Goal: Information Seeking & Learning: Check status

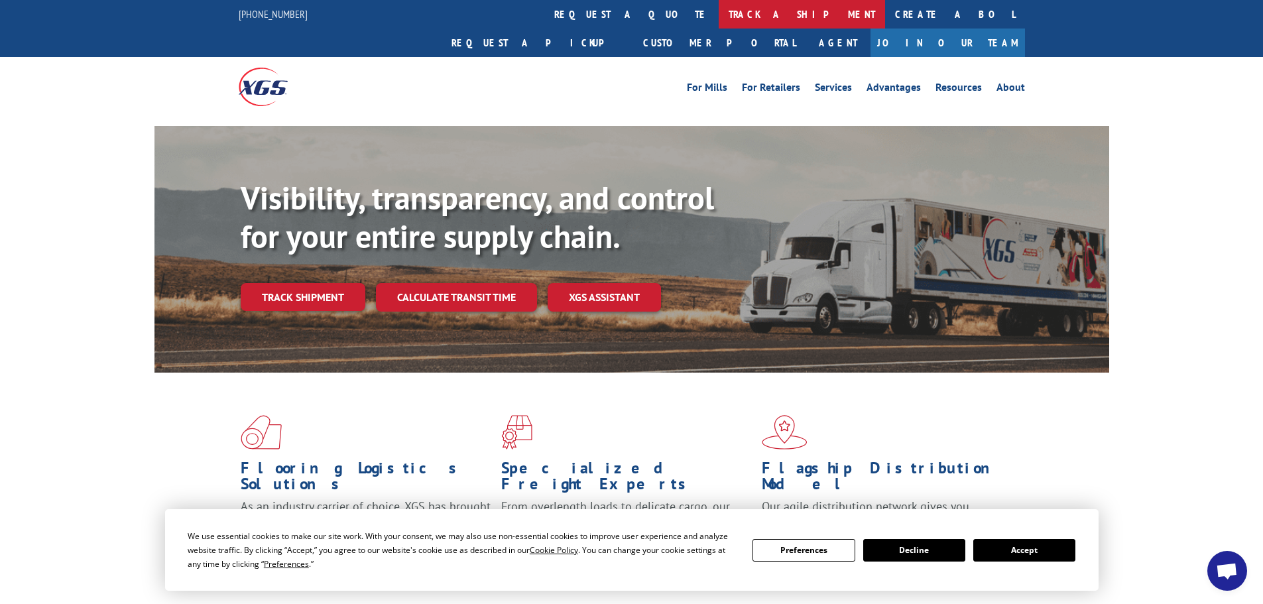
click at [719, 14] on link "track a shipment" at bounding box center [802, 14] width 166 height 29
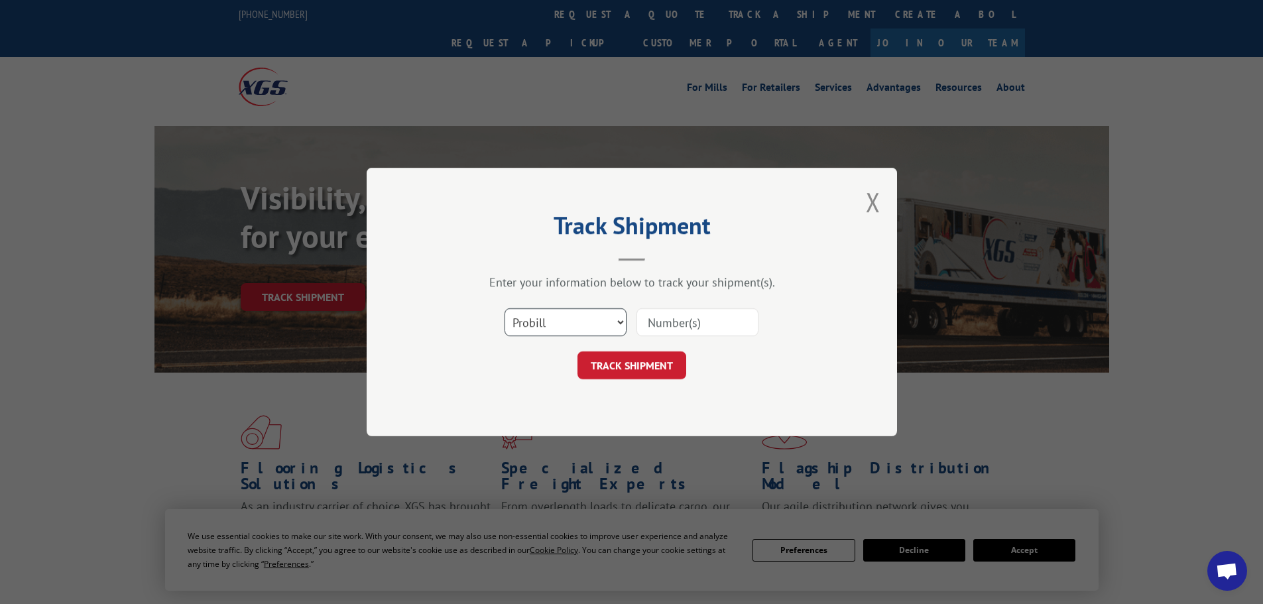
click at [544, 331] on select "Select category... Probill BOL PO" at bounding box center [565, 322] width 122 height 28
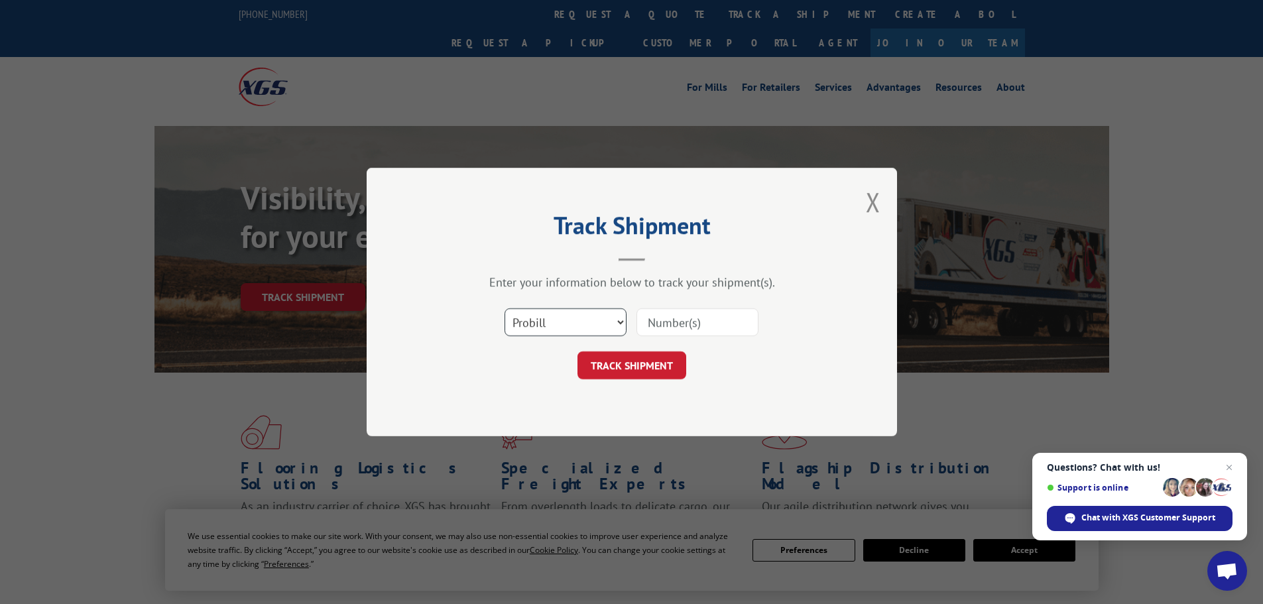
select select "bol"
click at [504, 308] on select "Select category... Probill BOL PO" at bounding box center [565, 322] width 122 height 28
click at [666, 321] on input at bounding box center [697, 322] width 122 height 28
paste input "7052466"
type input "7052466"
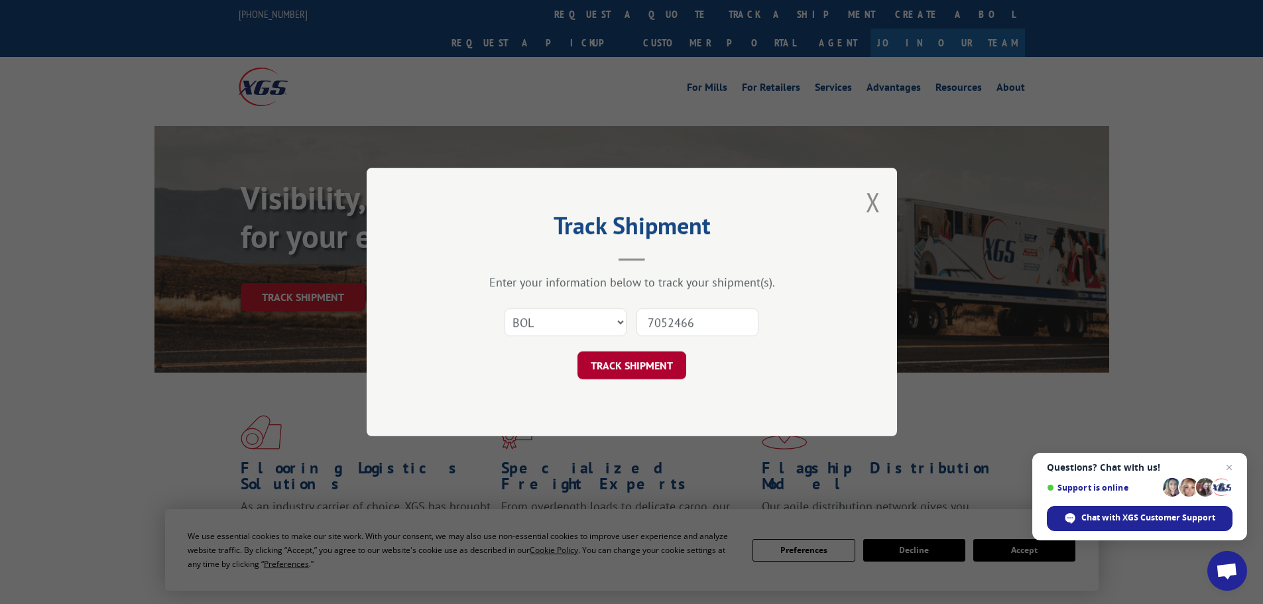
click at [628, 373] on button "TRACK SHIPMENT" at bounding box center [631, 365] width 109 height 28
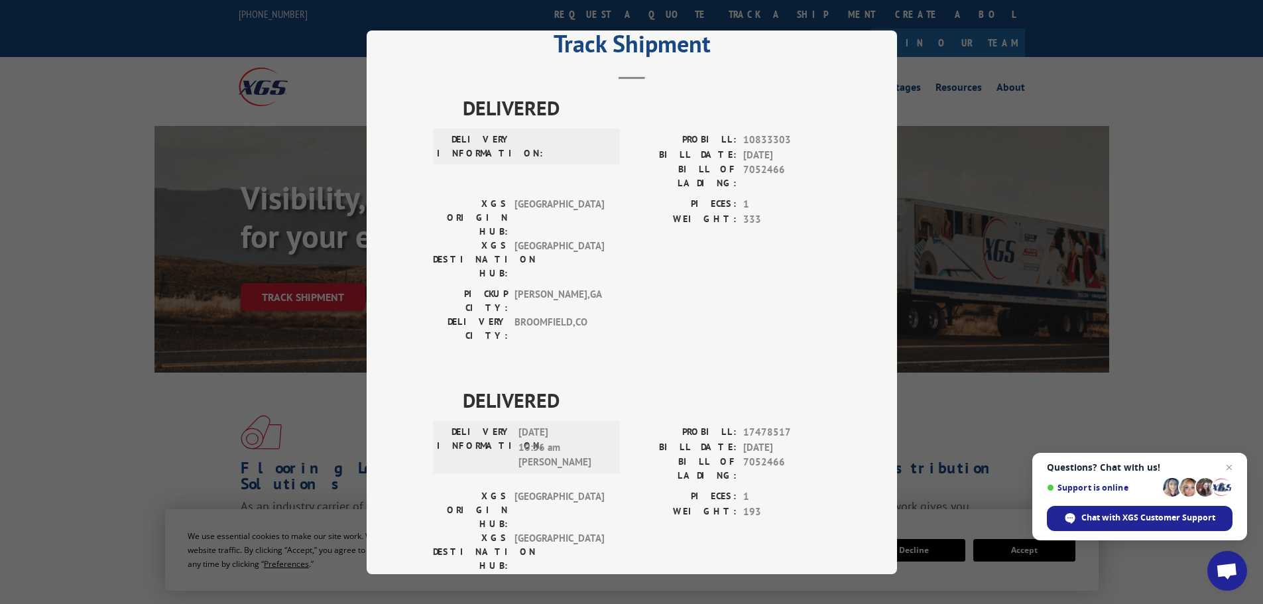
scroll to position [65, 0]
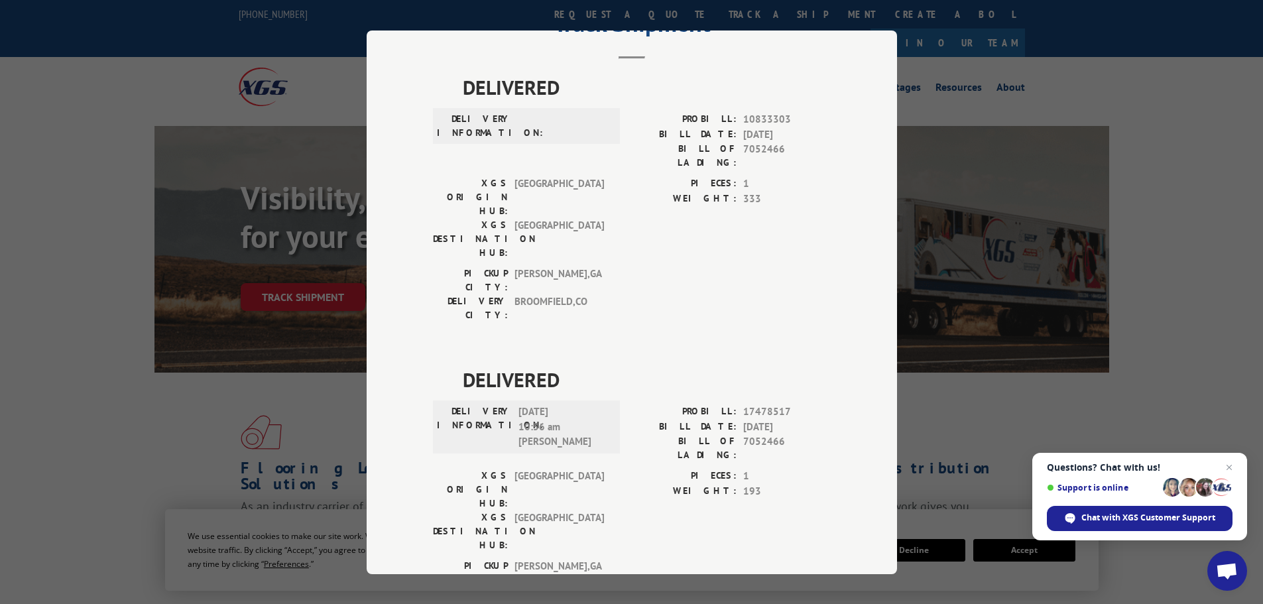
click at [62, 302] on div "Track Shipment DELIVERED DELIVERY INFORMATION: PROBILL: 10833303 BILL DATE: [DA…" at bounding box center [631, 302] width 1263 height 604
drag, startPoint x: 49, startPoint y: 66, endPoint x: 561, endPoint y: 13, distance: 515.1
click at [53, 65] on div "Track Shipment DELIVERED DELIVERY INFORMATION: PROBILL: 10833303 BILL DATE: [DA…" at bounding box center [631, 302] width 1263 height 604
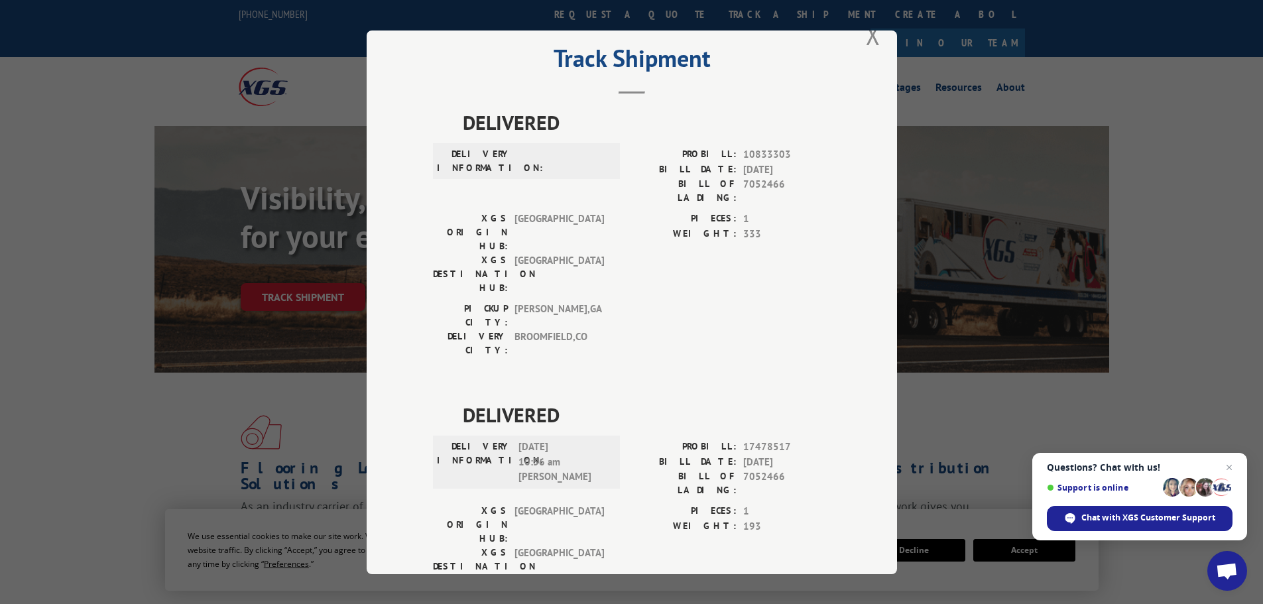
scroll to position [0, 0]
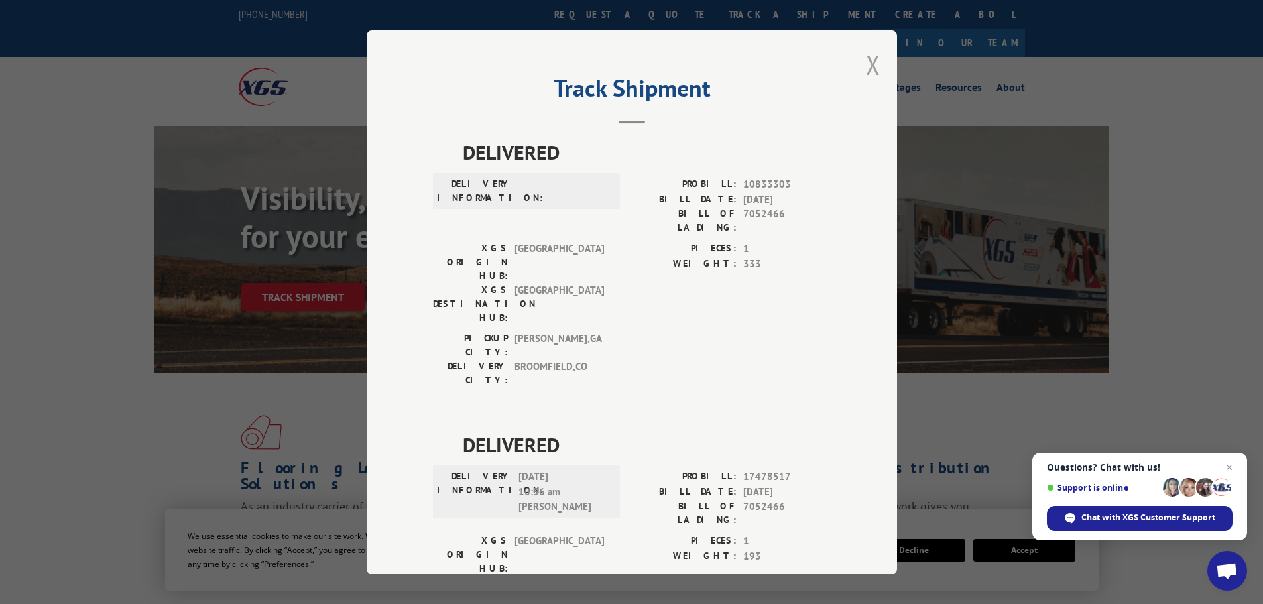
click at [868, 66] on button "Close modal" at bounding box center [873, 64] width 15 height 35
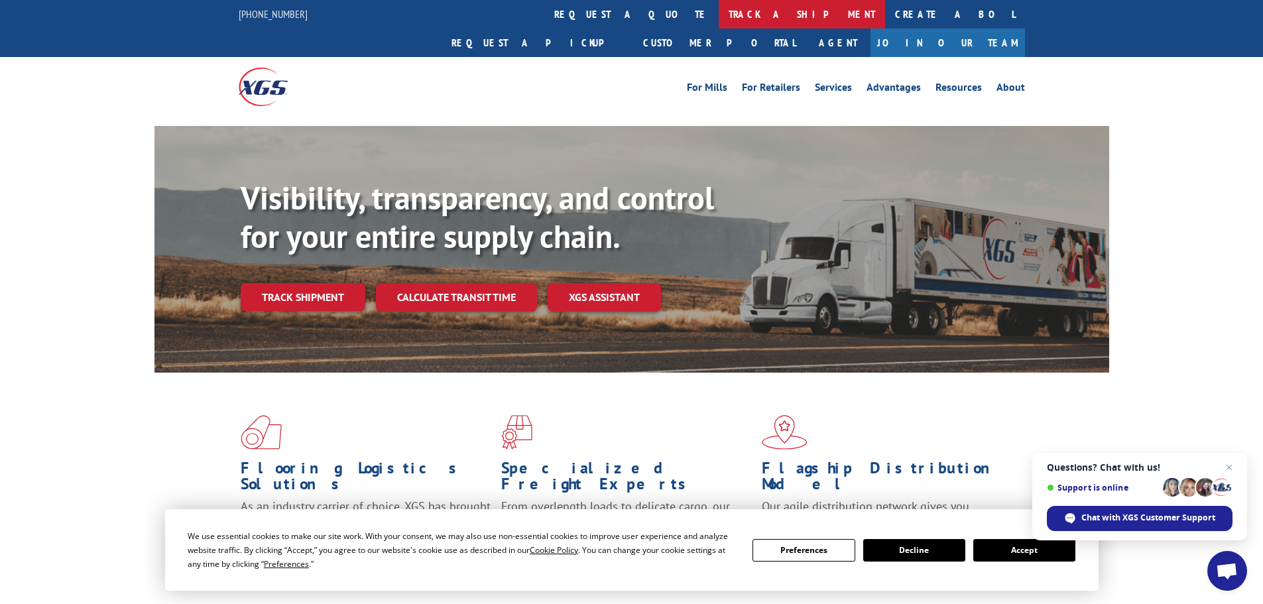
click at [719, 6] on link "track a shipment" at bounding box center [802, 14] width 166 height 29
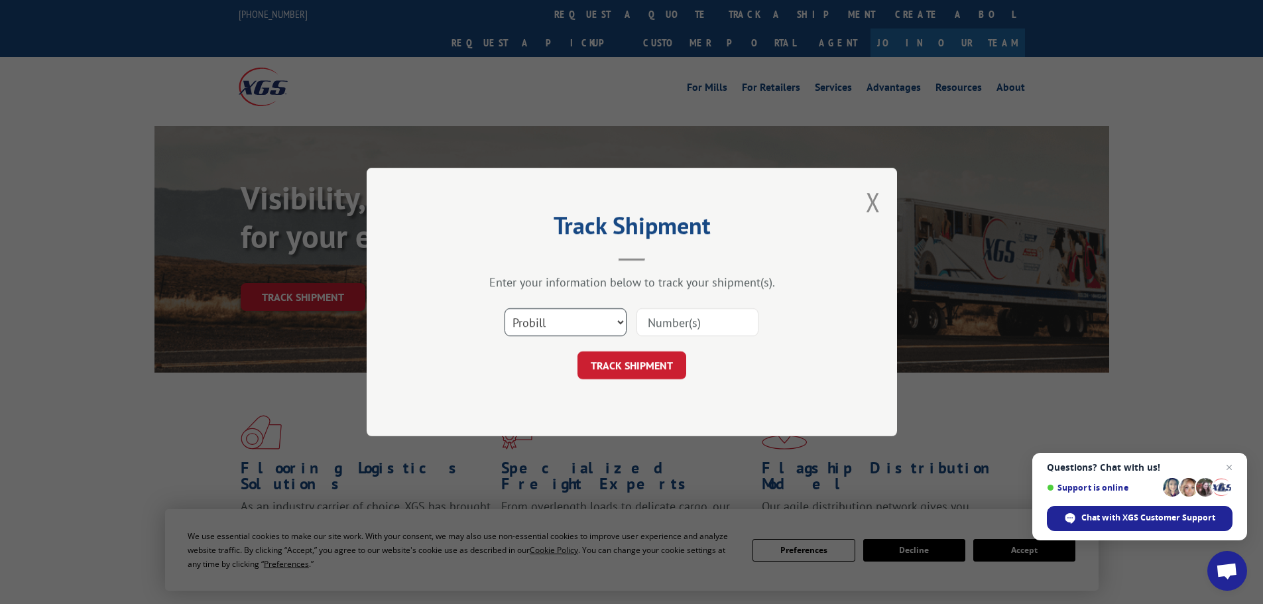
drag, startPoint x: 567, startPoint y: 320, endPoint x: 562, endPoint y: 330, distance: 11.6
click at [567, 320] on select "Select category... Probill BOL PO" at bounding box center [565, 322] width 122 height 28
select select "bol"
click at [504, 308] on select "Select category... Probill BOL PO" at bounding box center [565, 322] width 122 height 28
click at [707, 317] on input at bounding box center [697, 322] width 122 height 28
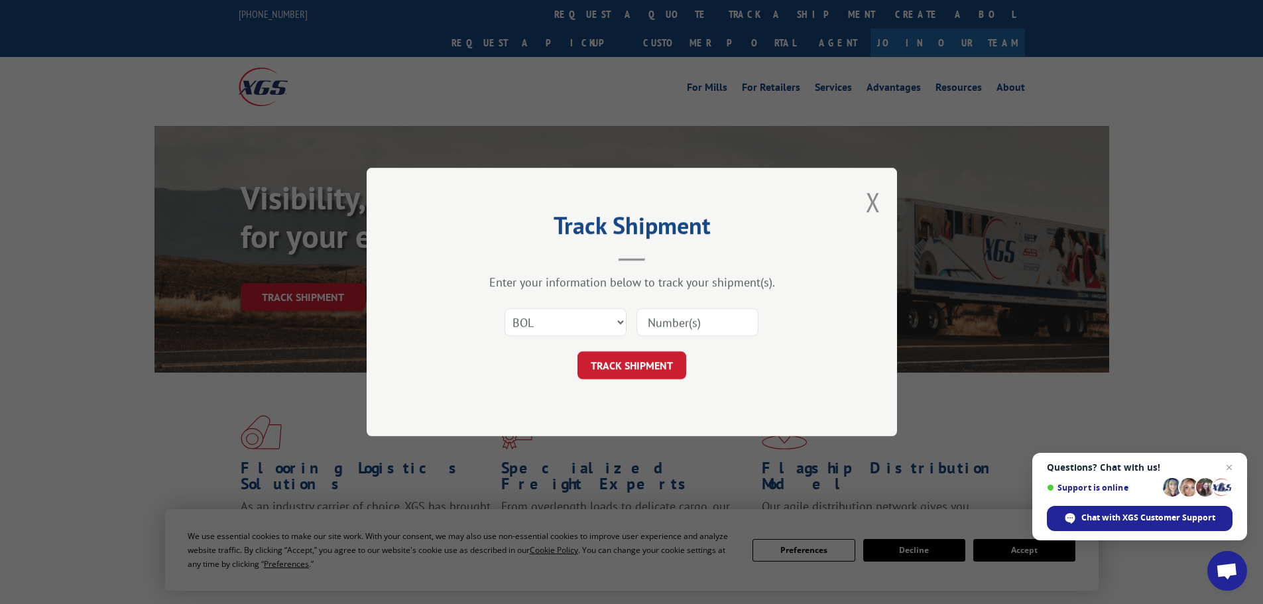
paste input "5513819"
type input "5513819"
click at [613, 361] on button "TRACK SHIPMENT" at bounding box center [631, 365] width 109 height 28
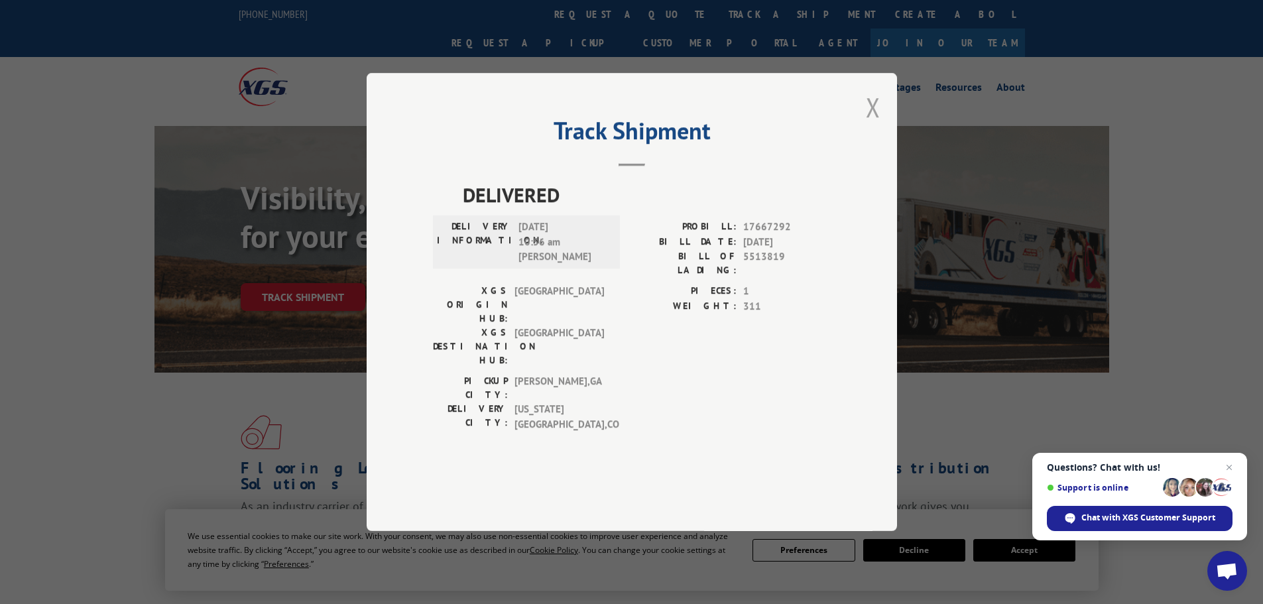
click at [868, 125] on button "Close modal" at bounding box center [873, 106] width 15 height 35
